Goal: Task Accomplishment & Management: Use online tool/utility

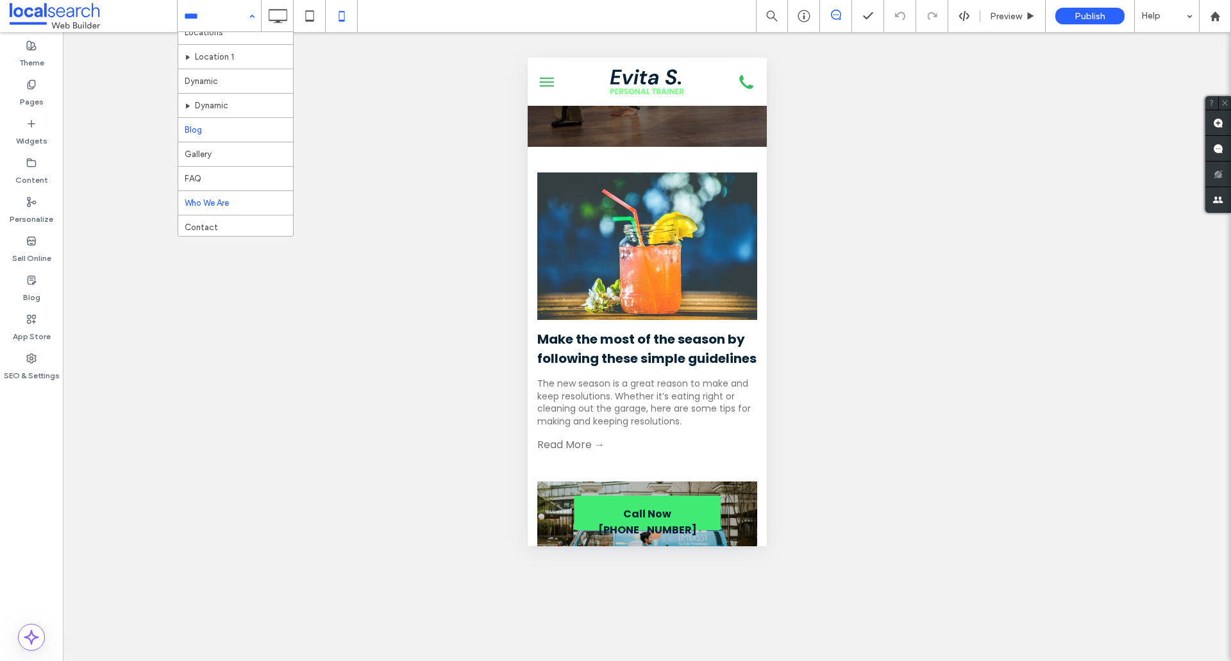
scroll to position [87, 0]
click at [40, 280] on div "Blog" at bounding box center [31, 288] width 63 height 39
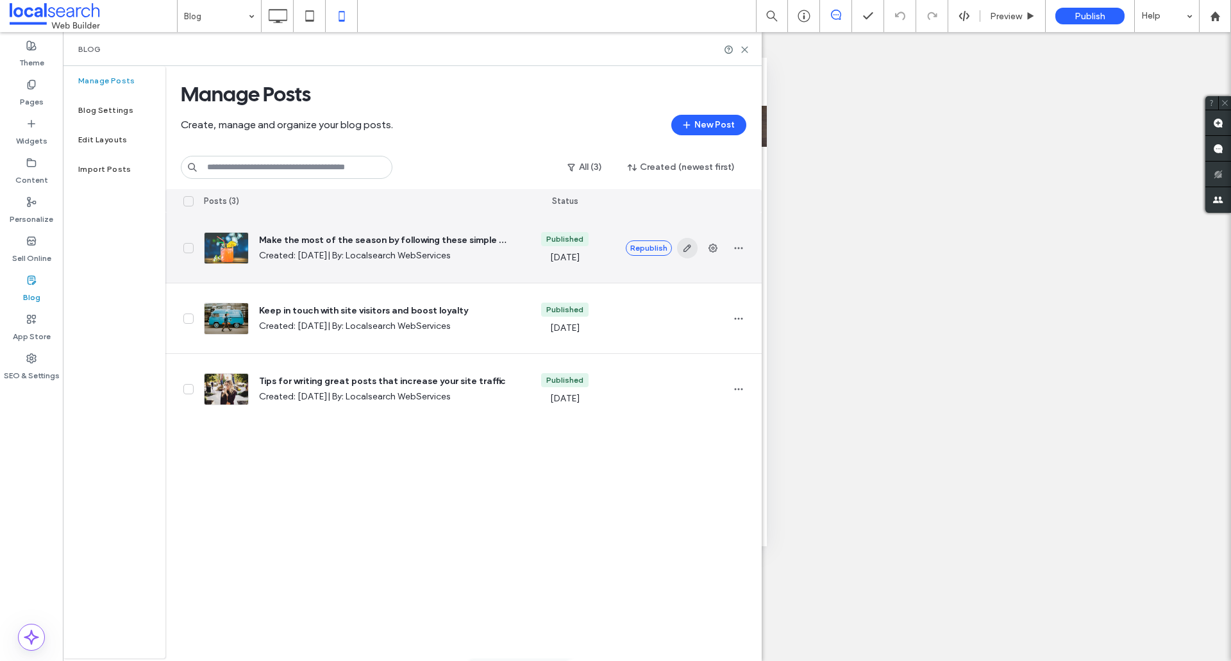
click at [688, 253] on span "button" at bounding box center [687, 248] width 21 height 21
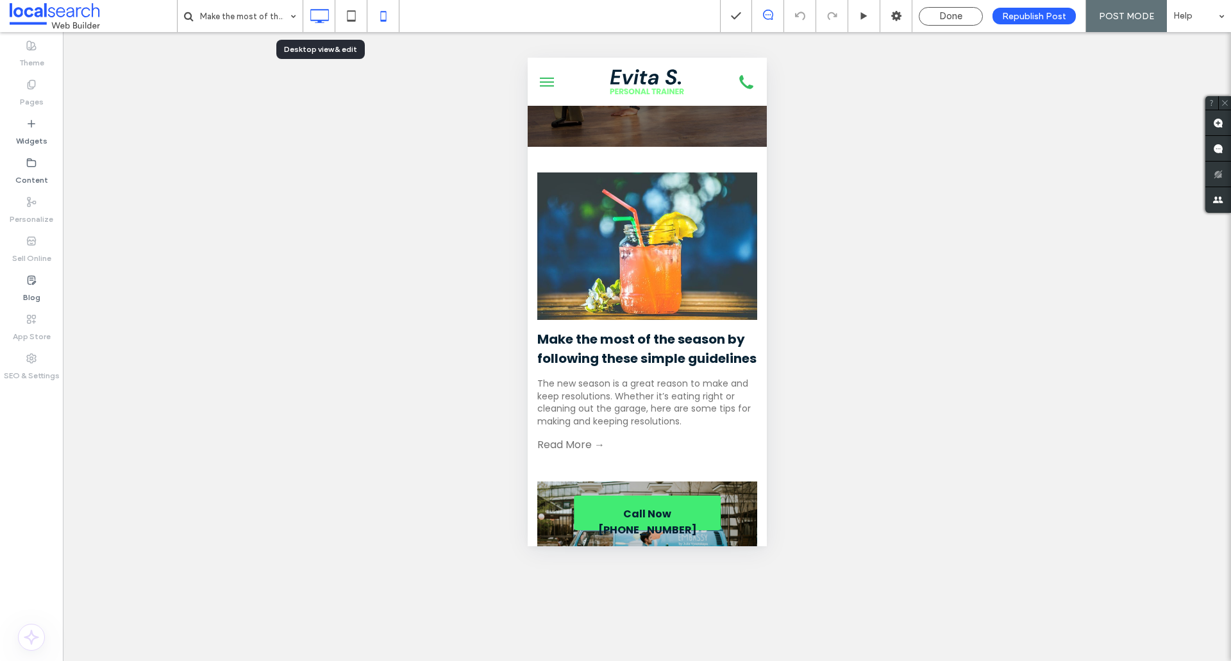
click at [324, 29] on div at bounding box center [319, 16] width 32 height 32
click at [321, 19] on icon at bounding box center [319, 16] width 26 height 26
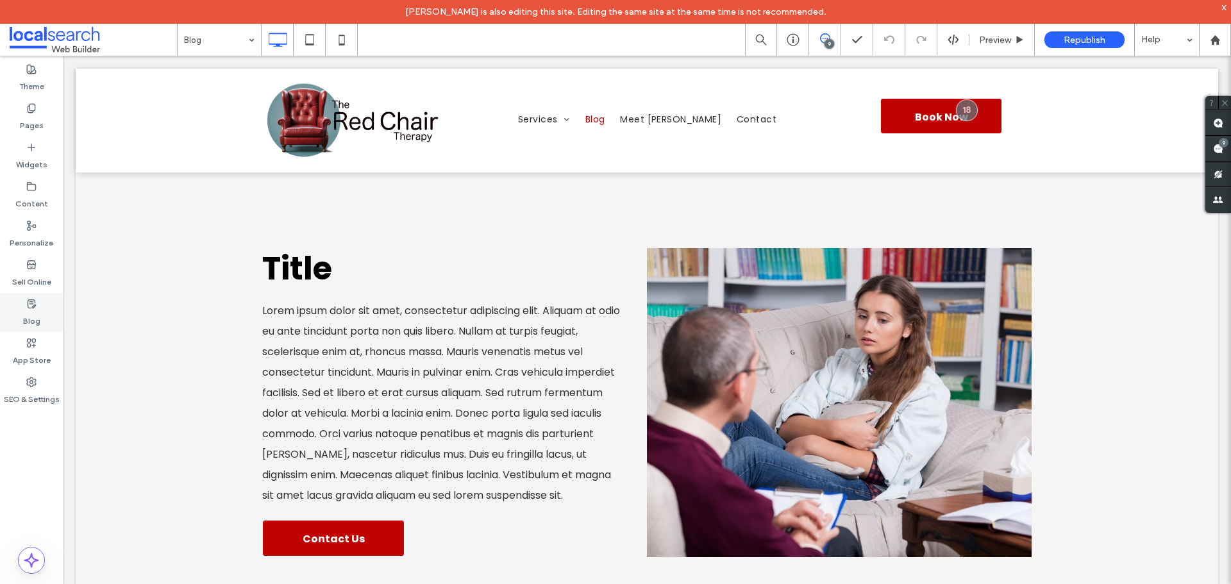
click at [40, 311] on div "Blog" at bounding box center [31, 312] width 63 height 39
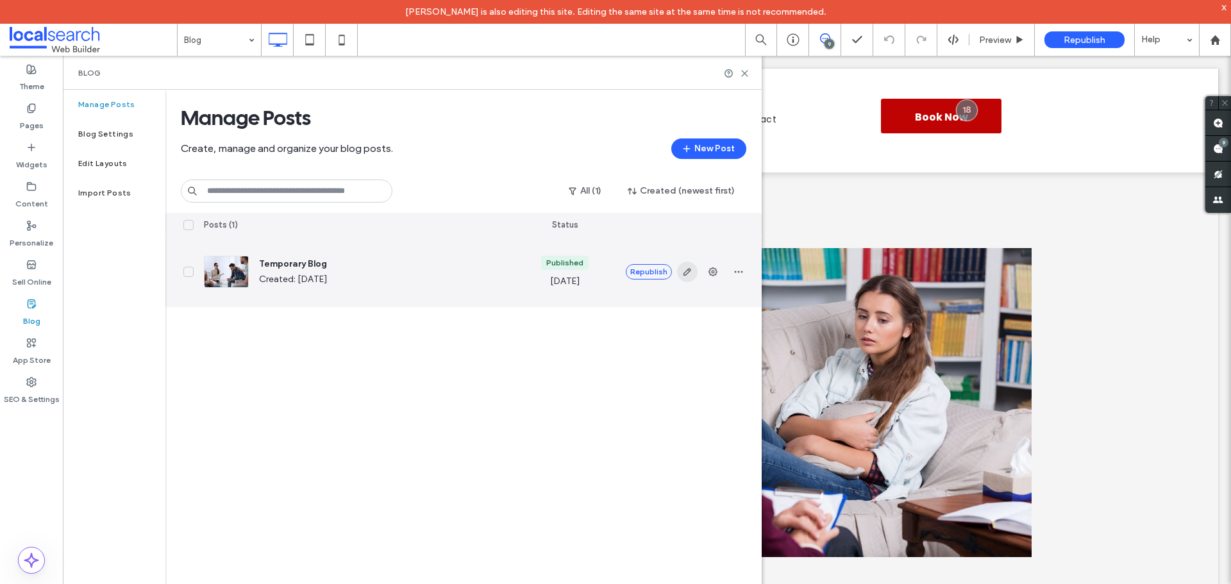
click at [686, 270] on use "button" at bounding box center [687, 272] width 8 height 8
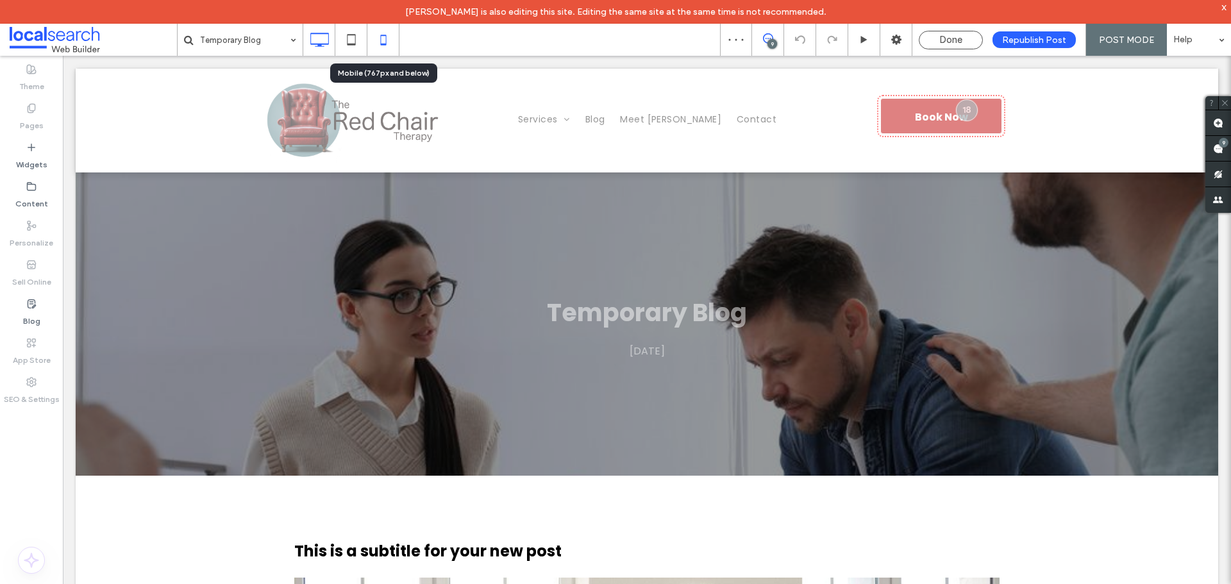
click at [380, 35] on icon at bounding box center [383, 40] width 26 height 26
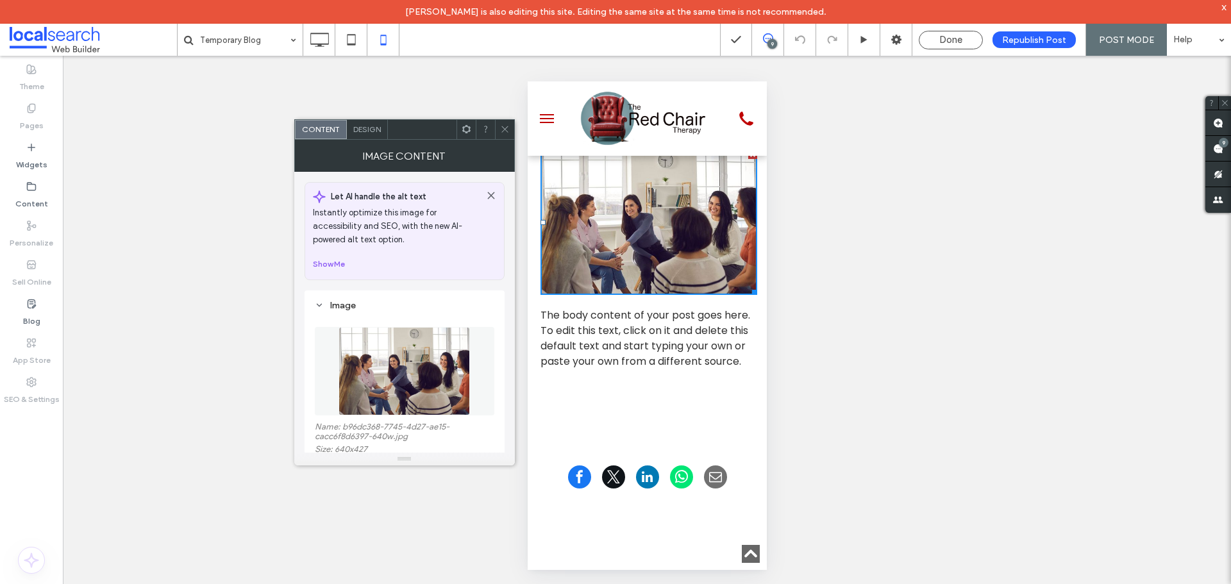
scroll to position [256, 0]
click at [501, 126] on icon at bounding box center [505, 129] width 10 height 10
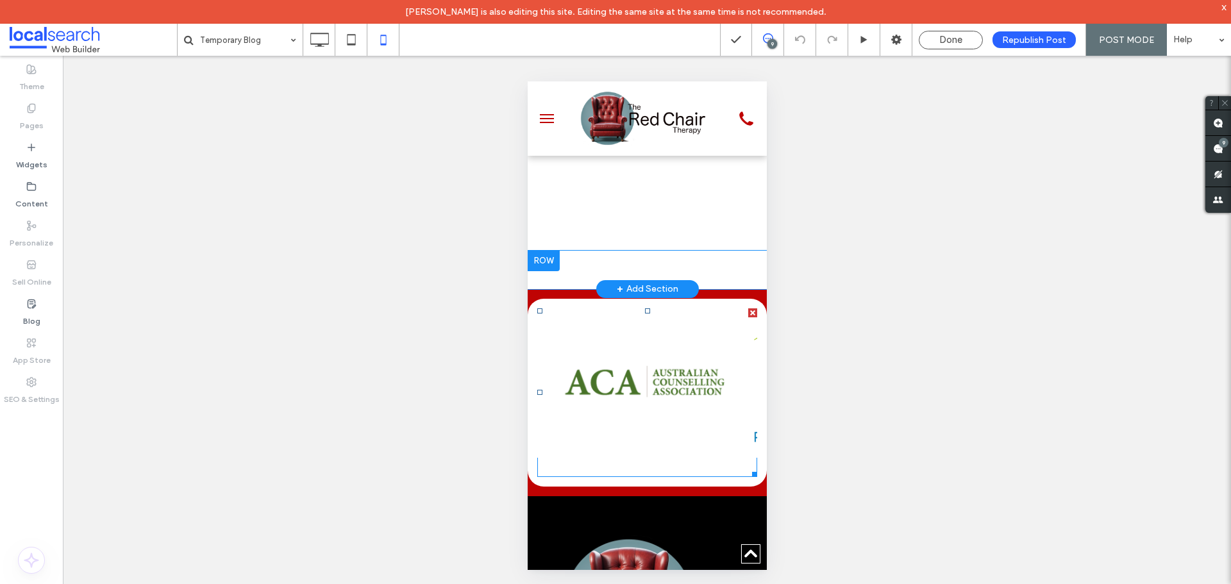
scroll to position [641, 0]
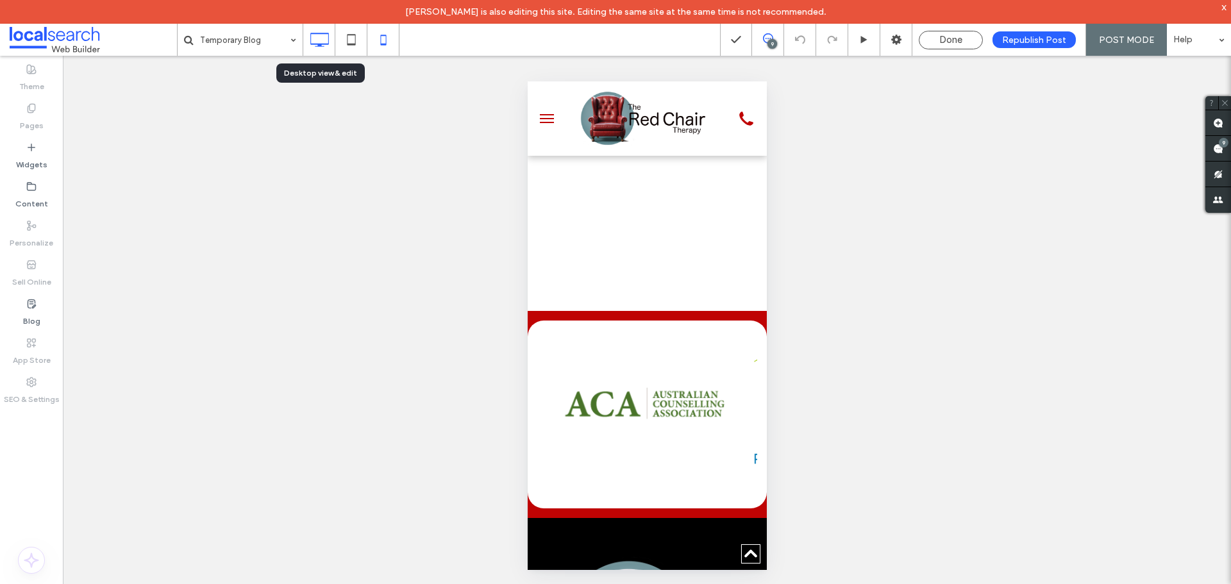
click at [324, 33] on icon at bounding box center [319, 40] width 26 height 26
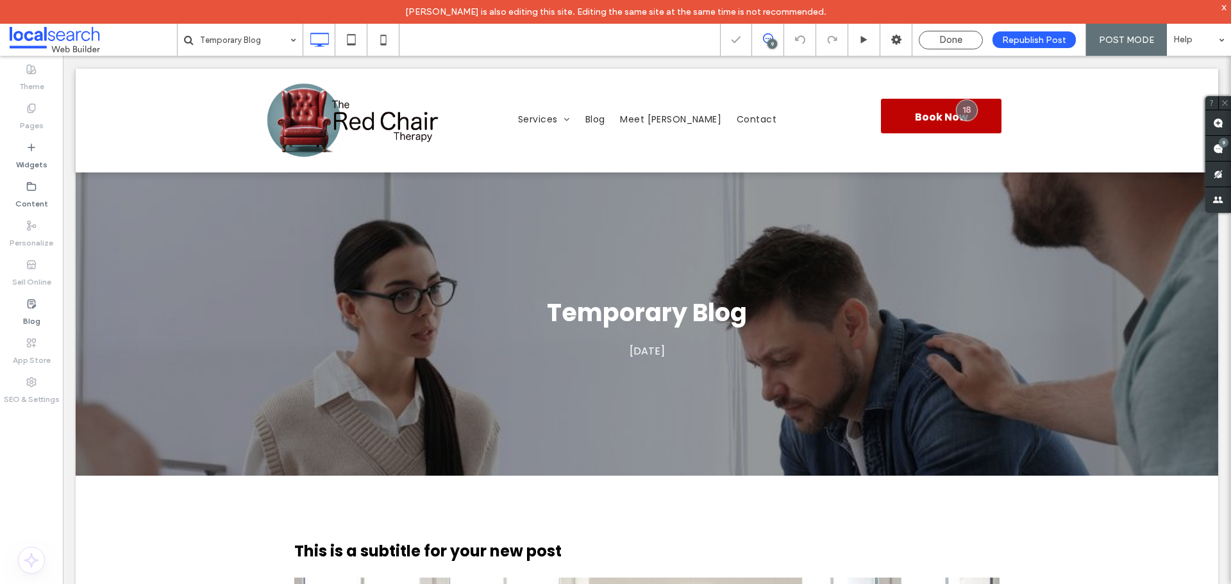
scroll to position [0, 0]
